Goal: Book appointment/travel/reservation

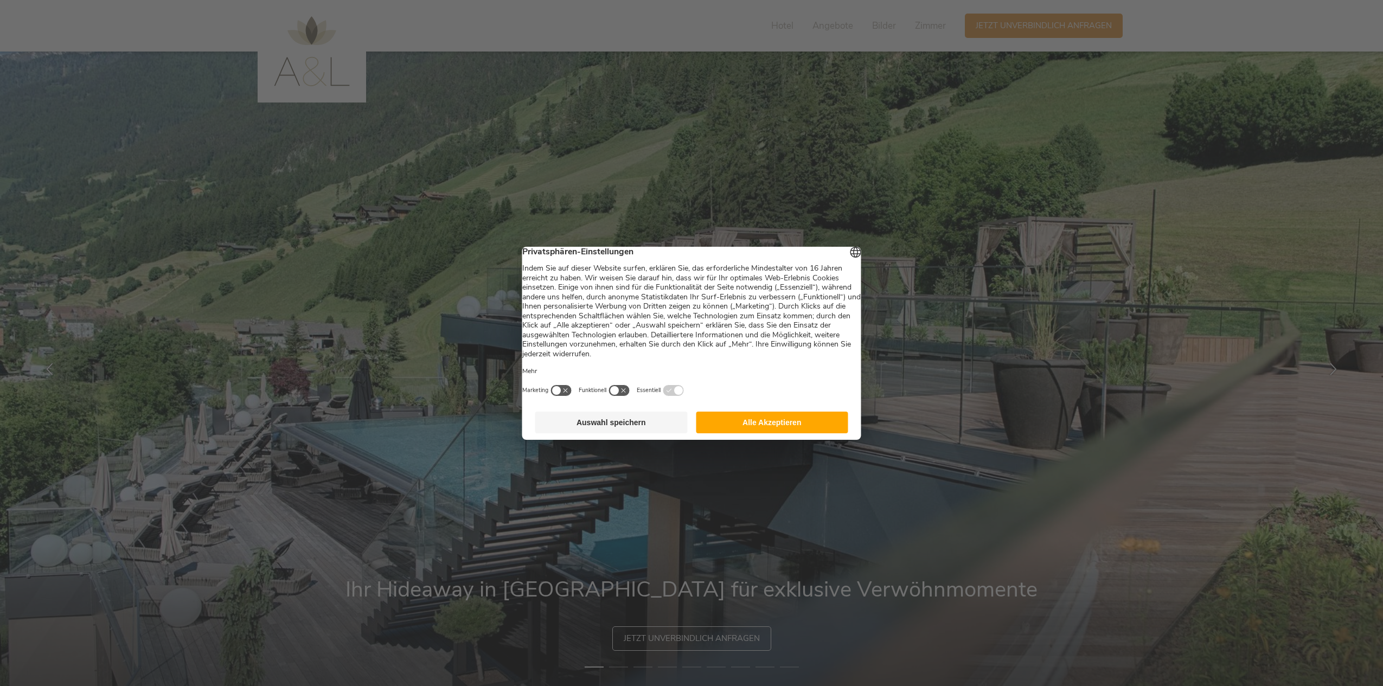
click at [780, 432] on button "Alle Akzeptieren" at bounding box center [772, 423] width 152 height 22
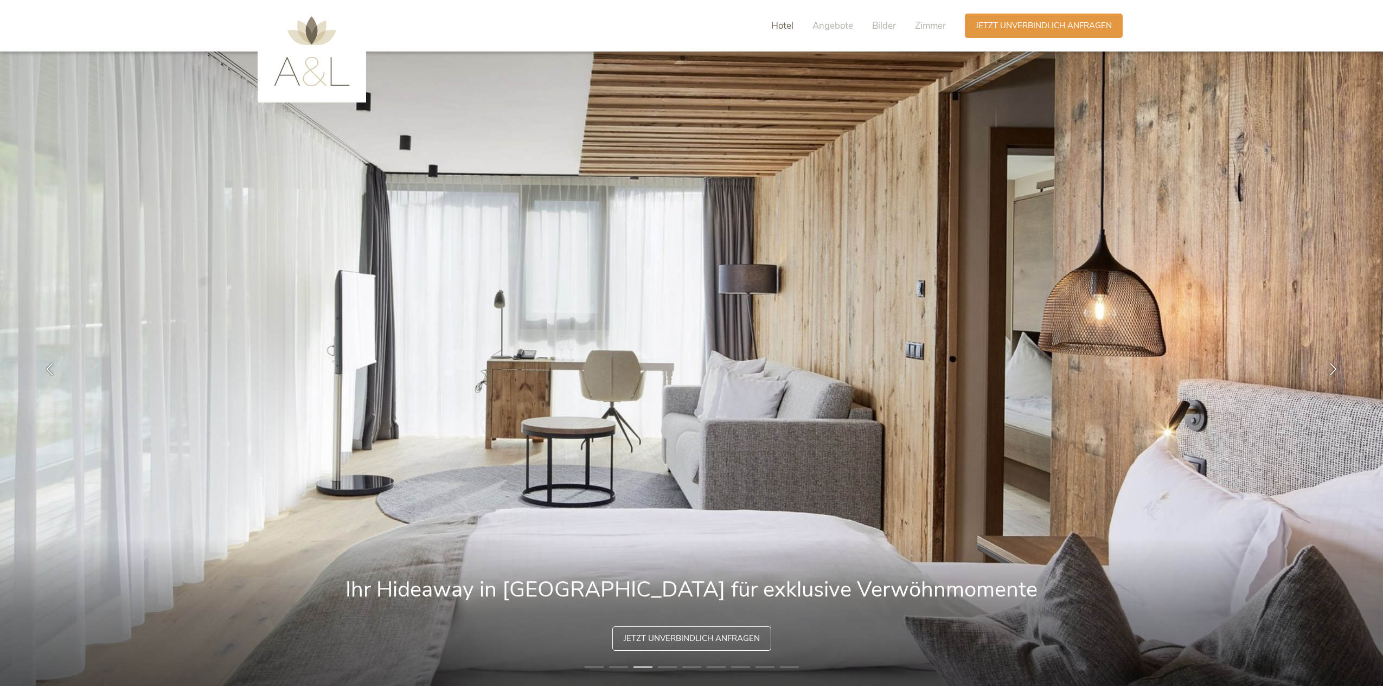
click at [778, 24] on span "Hotel" at bounding box center [782, 26] width 22 height 12
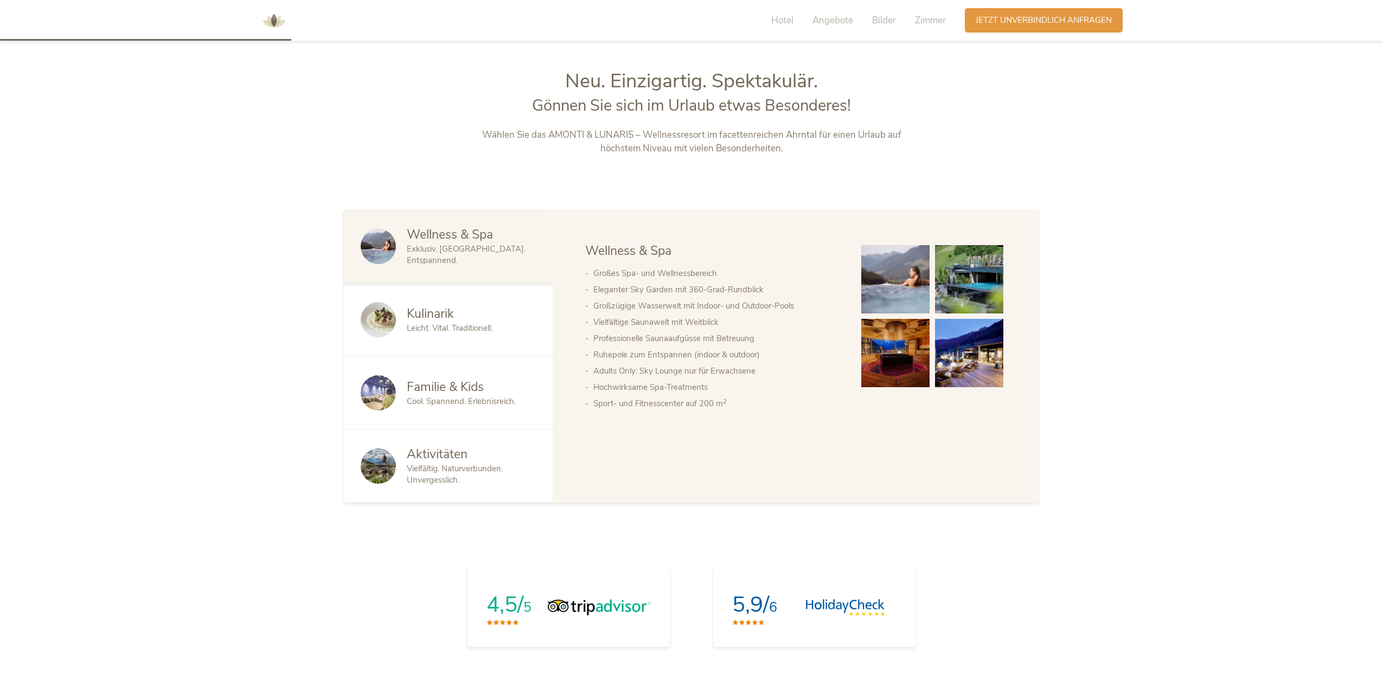
scroll to position [723, 0]
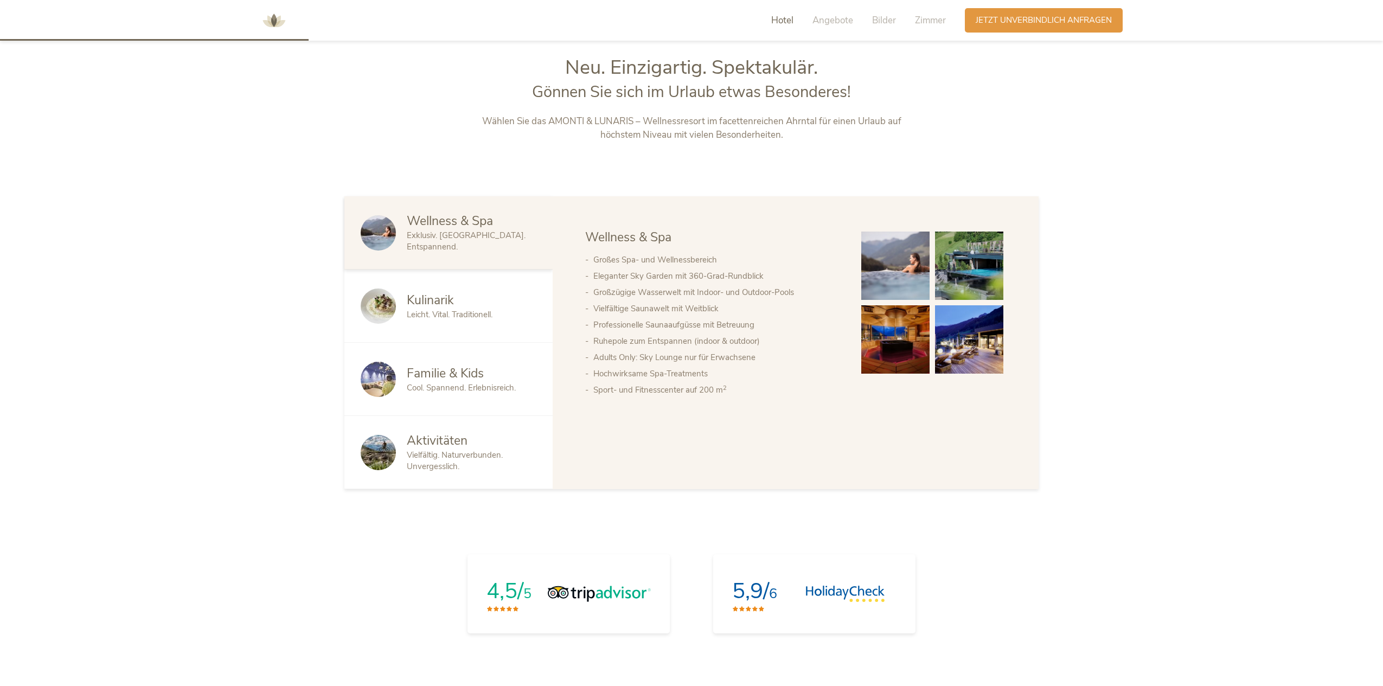
click at [466, 377] on span "Familie & Kids" at bounding box center [445, 373] width 77 height 17
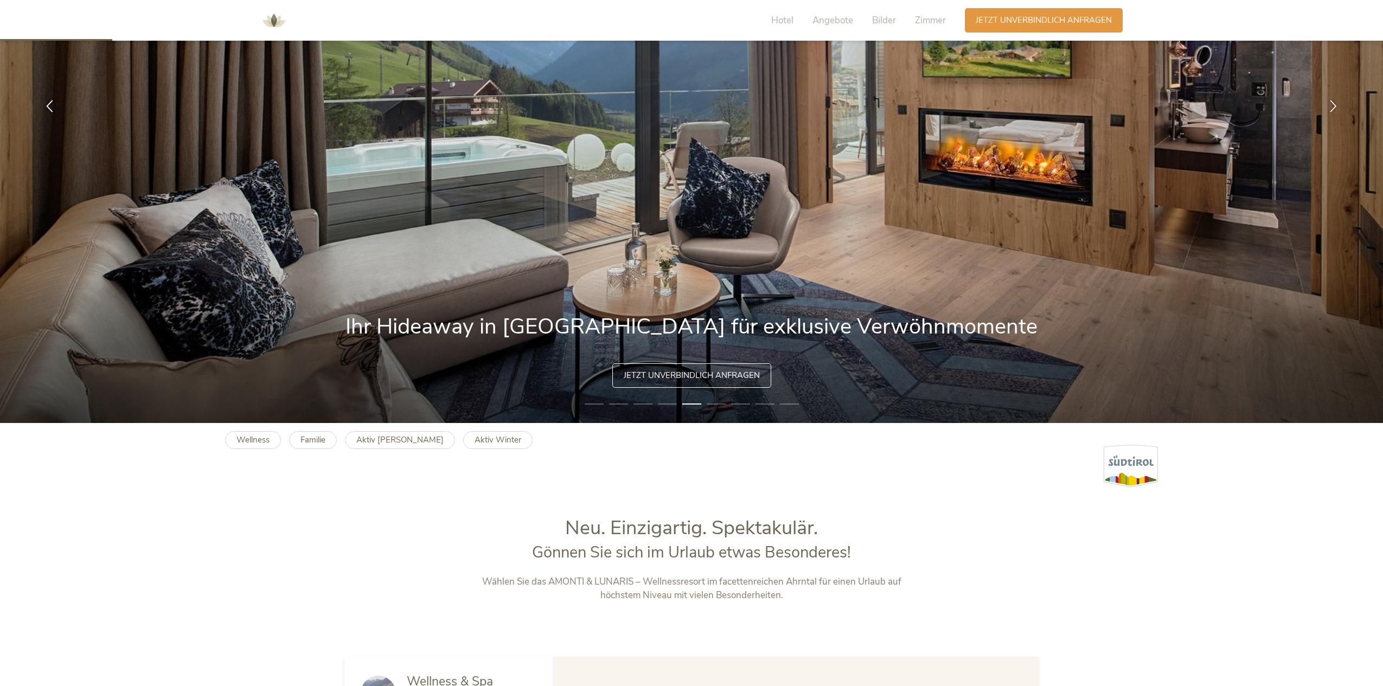
scroll to position [0, 0]
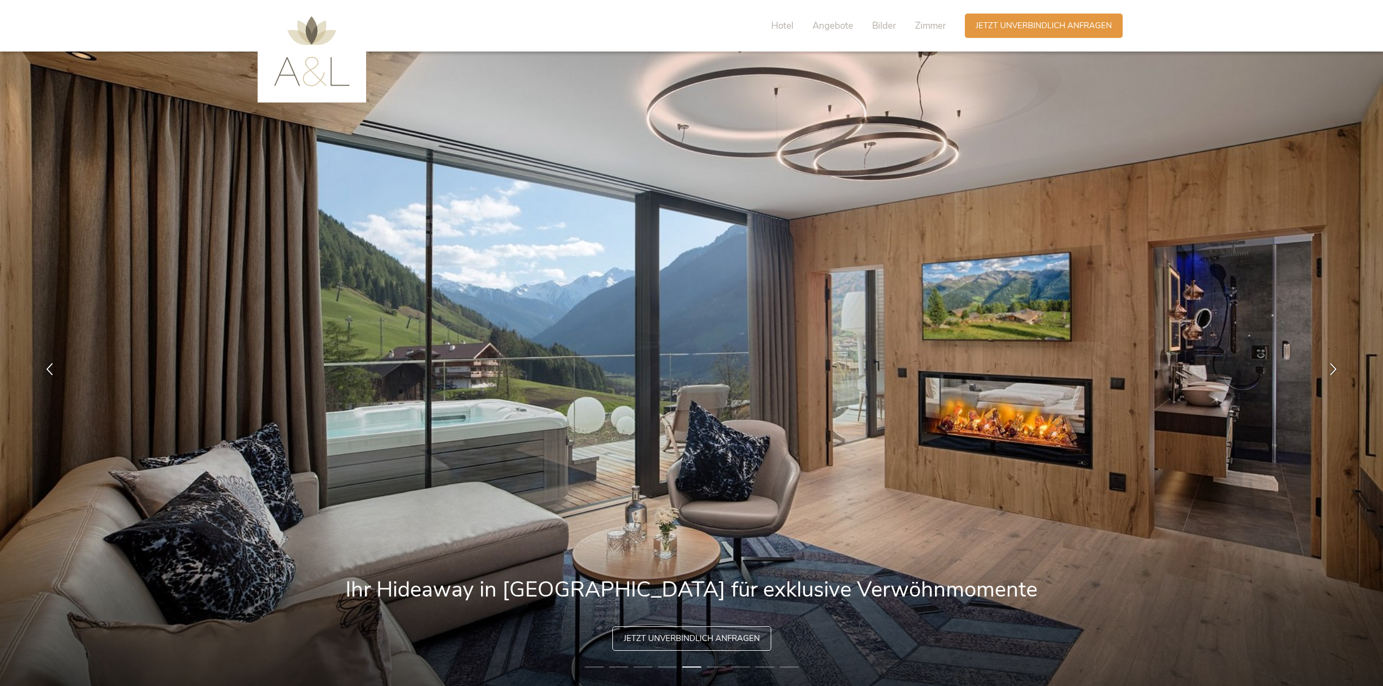
click at [307, 79] on img at bounding box center [312, 51] width 76 height 70
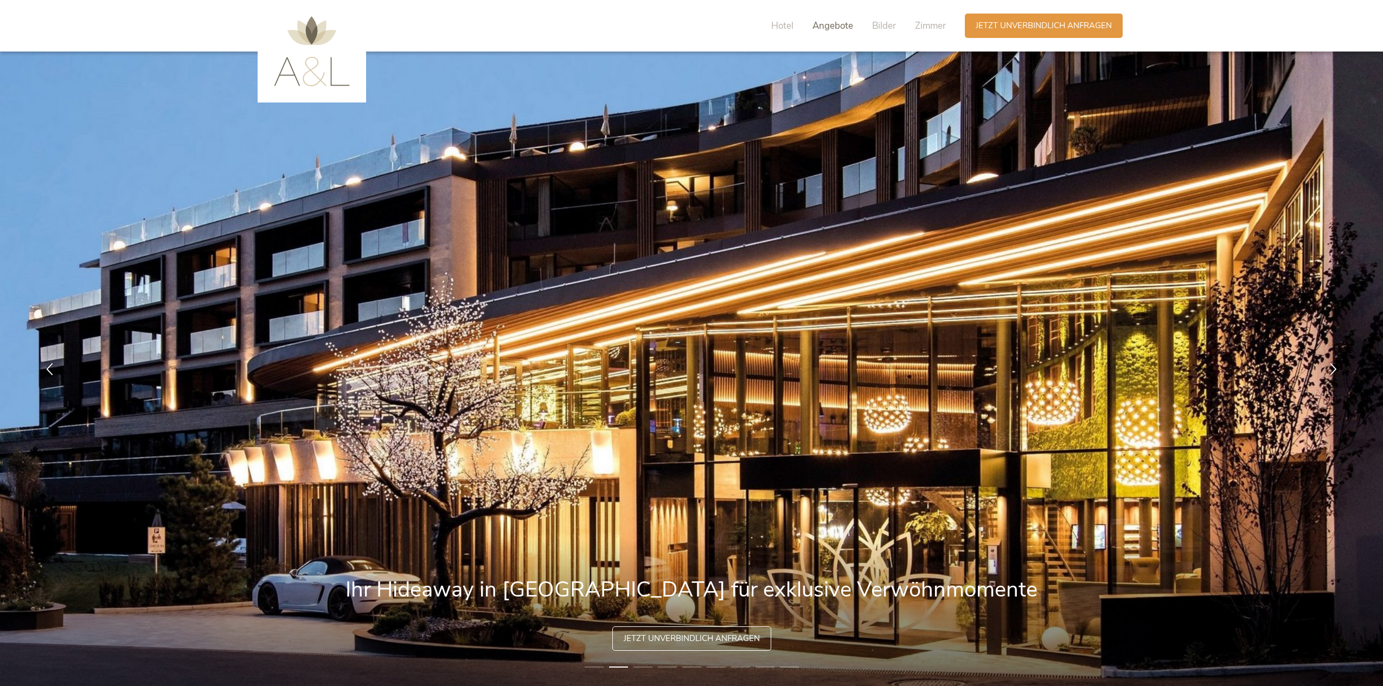
click at [833, 29] on span "Angebote" at bounding box center [832, 26] width 41 height 12
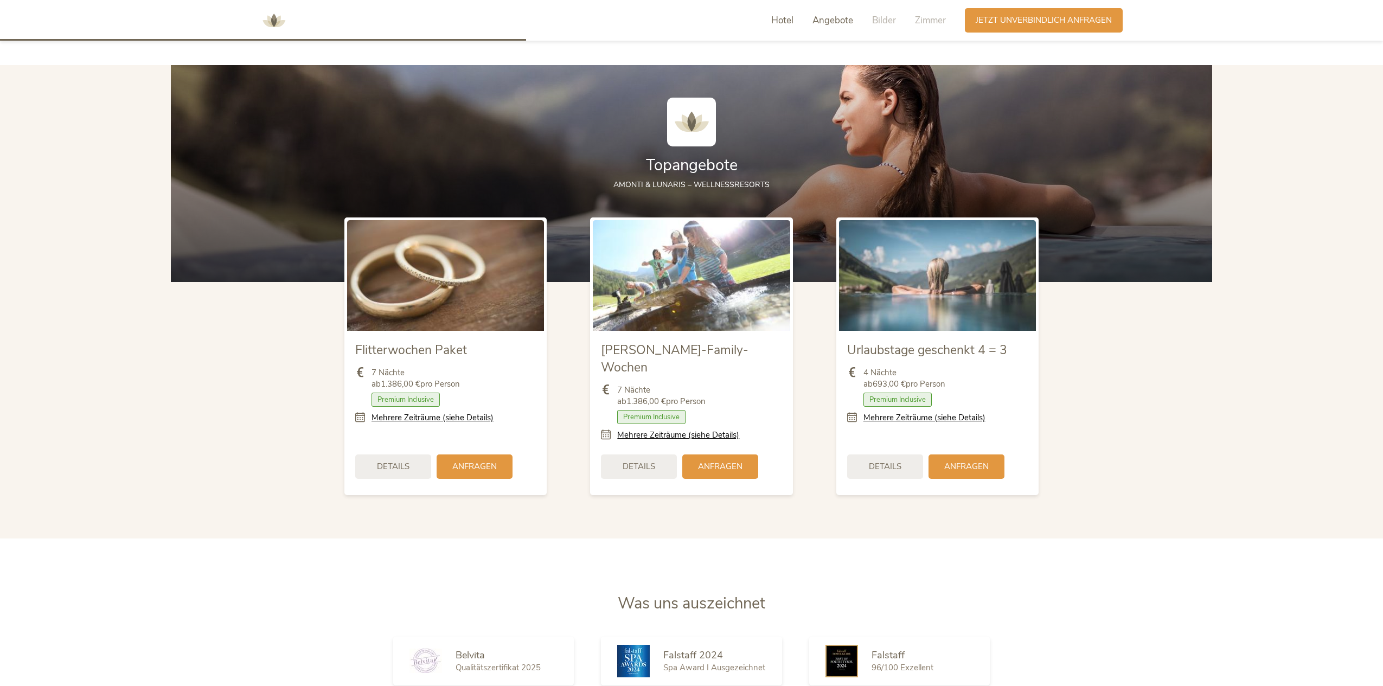
scroll to position [1367, 0]
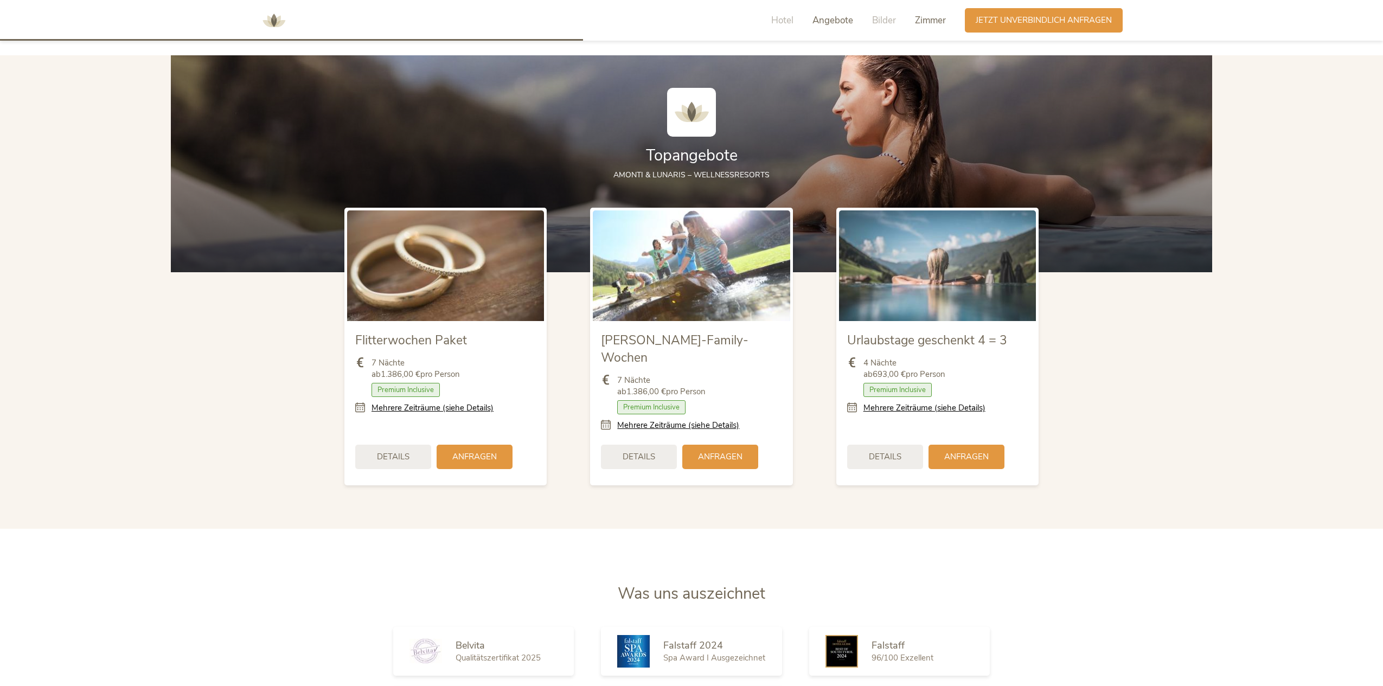
click at [941, 20] on span "Zimmer" at bounding box center [930, 20] width 31 height 12
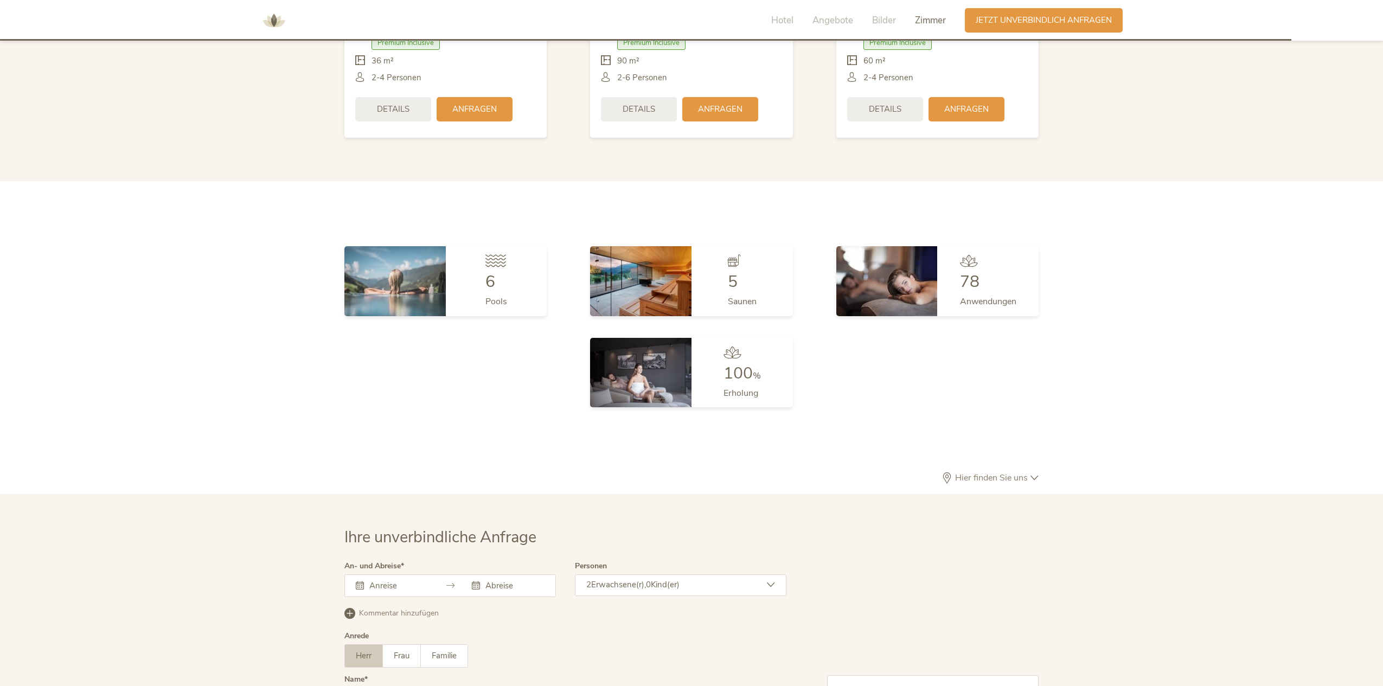
scroll to position [3148, 0]
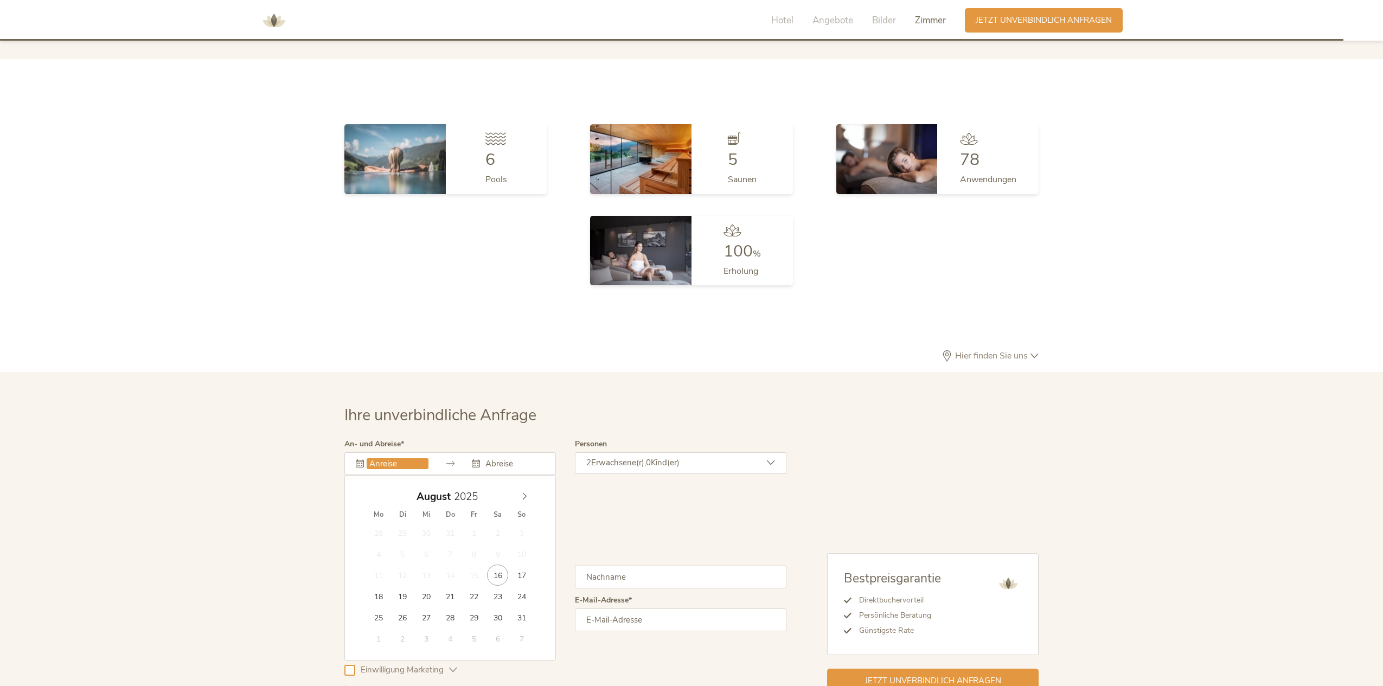
click at [388, 458] on input "text" at bounding box center [398, 463] width 62 height 11
type input "[DATE]"
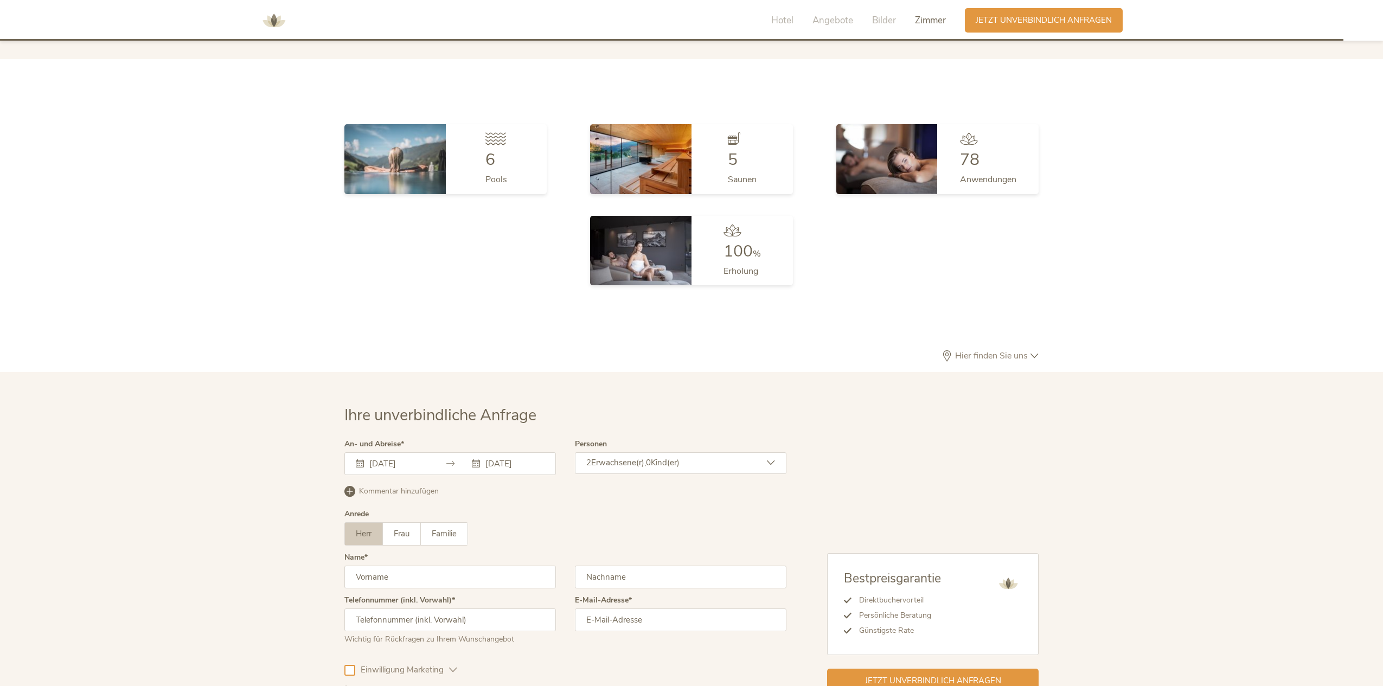
click at [651, 457] on span "0" at bounding box center [648, 462] width 5 height 11
click at [770, 509] on icon at bounding box center [764, 516] width 15 height 15
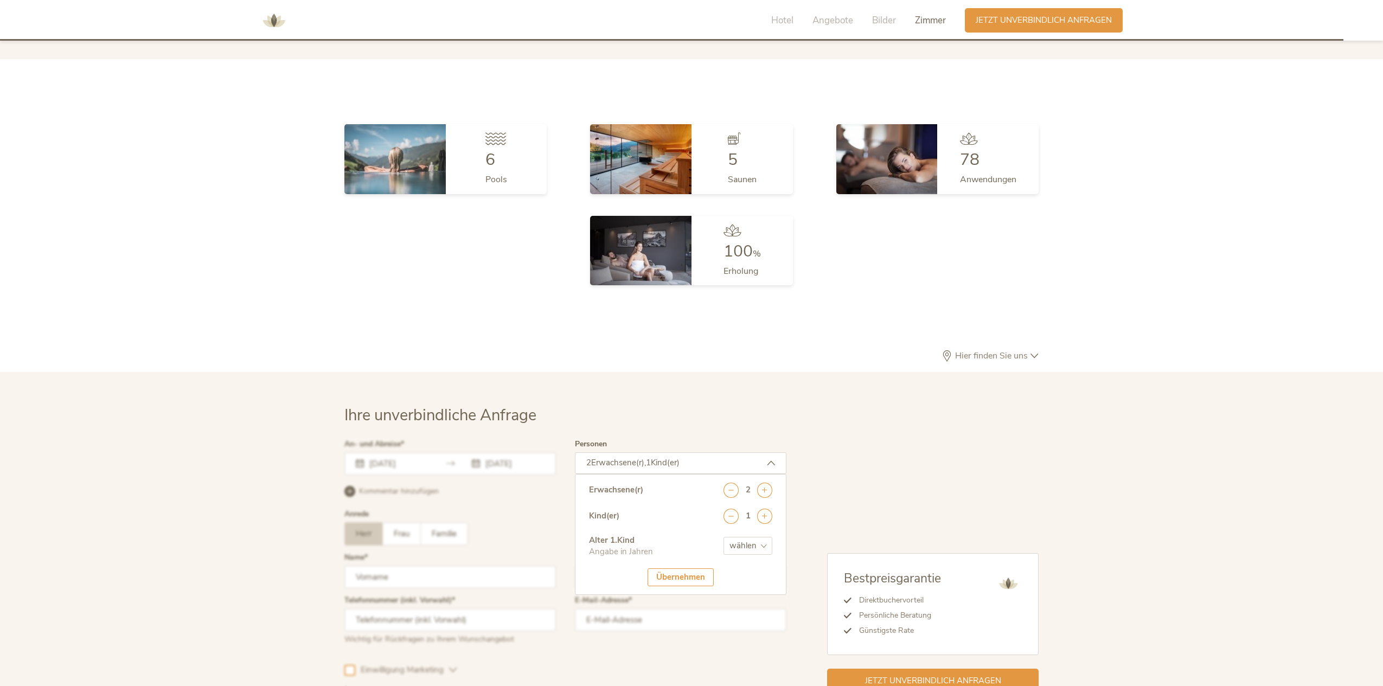
select select "6"
click at [687, 568] on div "Übernehmen" at bounding box center [680, 577] width 66 height 18
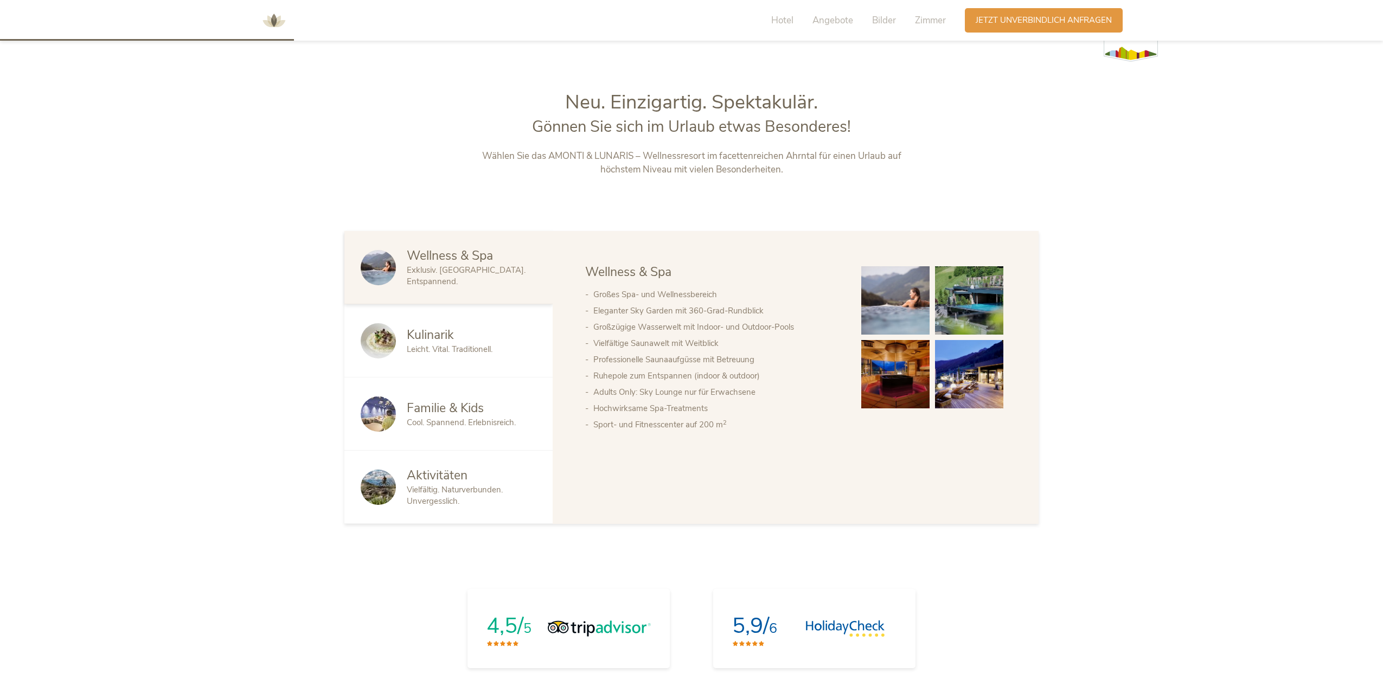
scroll to position [0, 0]
